Goal: Navigation & Orientation: Find specific page/section

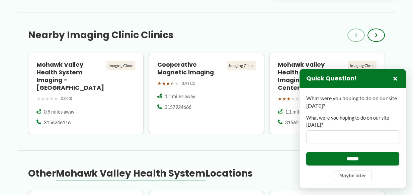
scroll to position [401, 0]
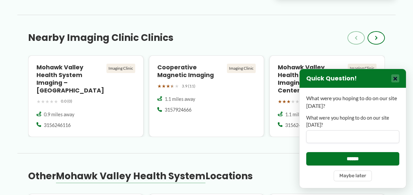
click at [395, 80] on button "×" at bounding box center [395, 78] width 8 height 8
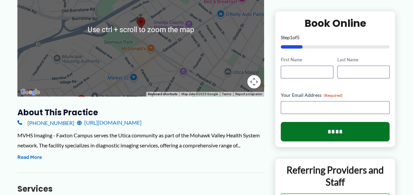
scroll to position [201, 0]
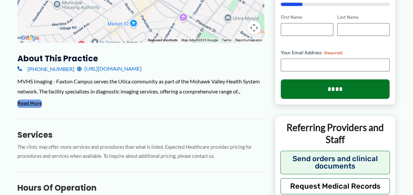
click at [40, 102] on button "Read More" at bounding box center [29, 103] width 24 height 8
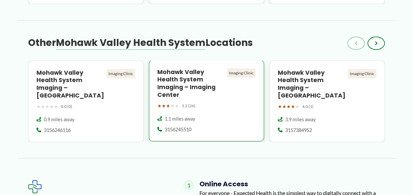
scroll to position [669, 0]
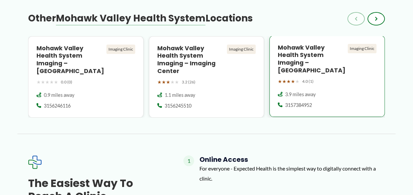
click at [295, 62] on h4 "Mohawk Valley Health System Imaging – [GEOGRAPHIC_DATA]" at bounding box center [311, 59] width 67 height 30
